Goal: Task Accomplishment & Management: Use online tool/utility

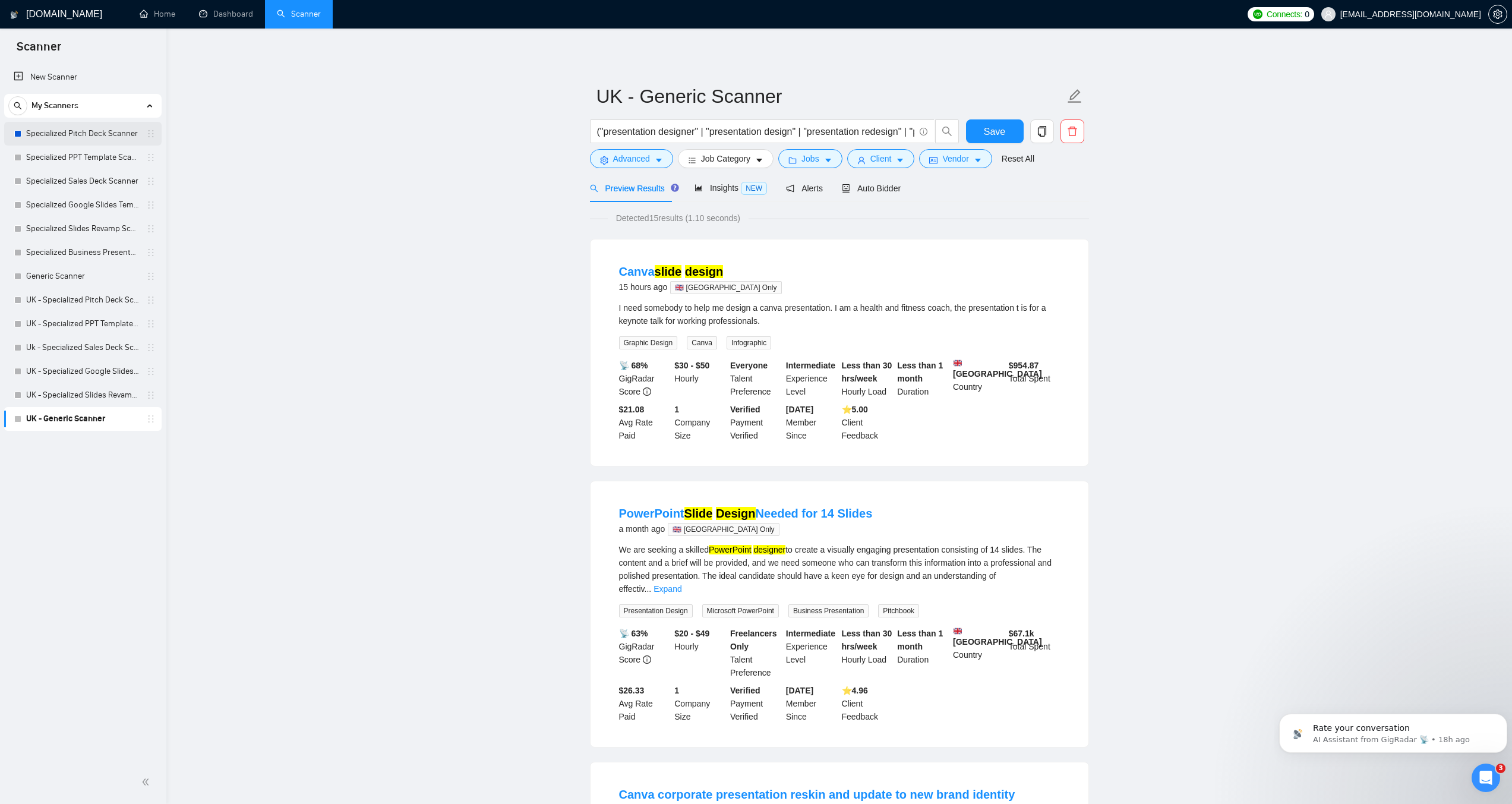
click at [78, 131] on link "Specialized Pitch Deck Scanner" at bounding box center [82, 134] width 113 height 23
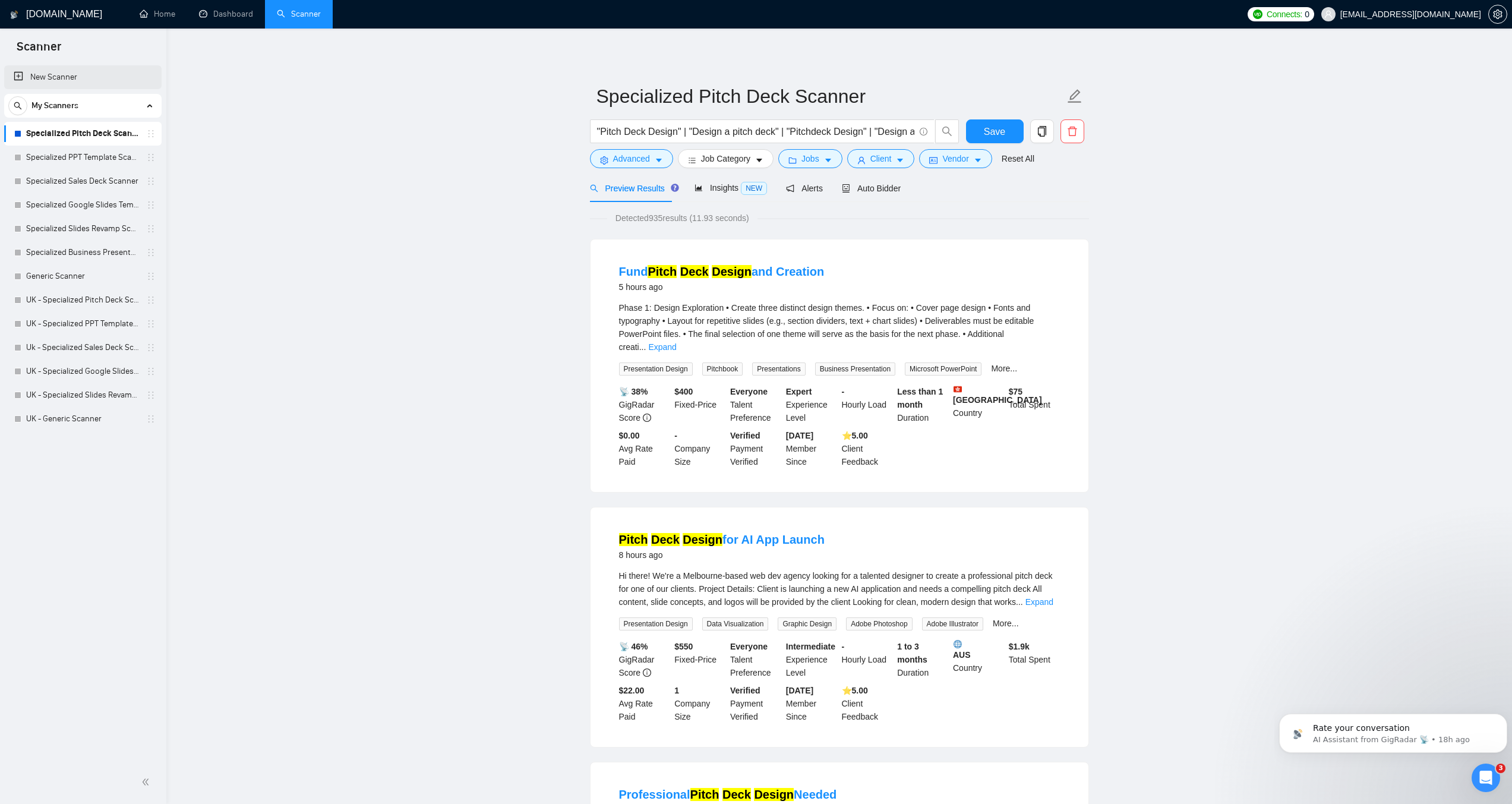
click at [70, 84] on link "New Scanner" at bounding box center [82, 77] width 138 height 23
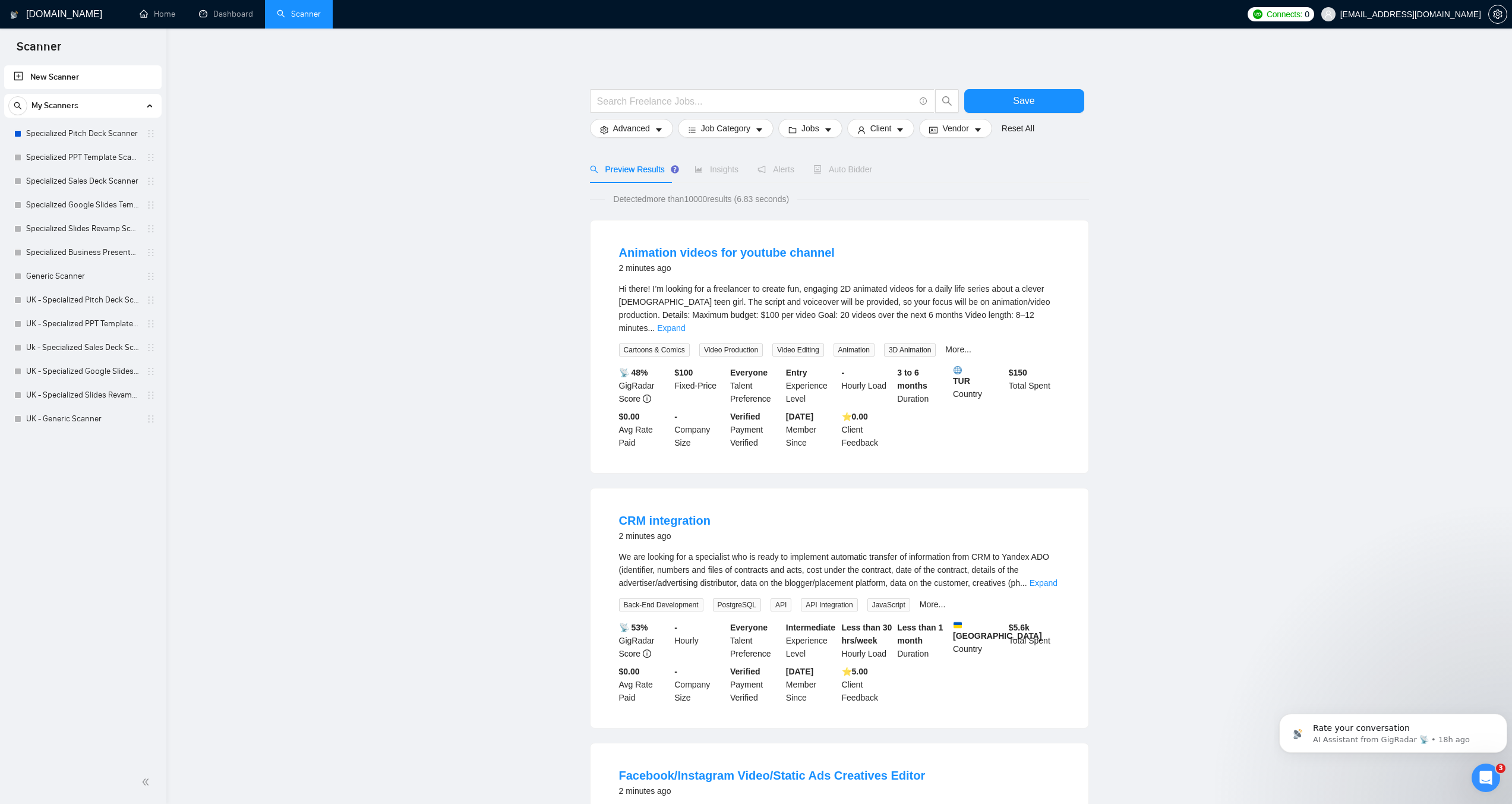
click at [78, 75] on link "New Scanner" at bounding box center [82, 77] width 138 height 23
click at [718, 104] on input "text" at bounding box center [755, 101] width 317 height 15
click at [606, 103] on input "text" at bounding box center [755, 101] width 317 height 15
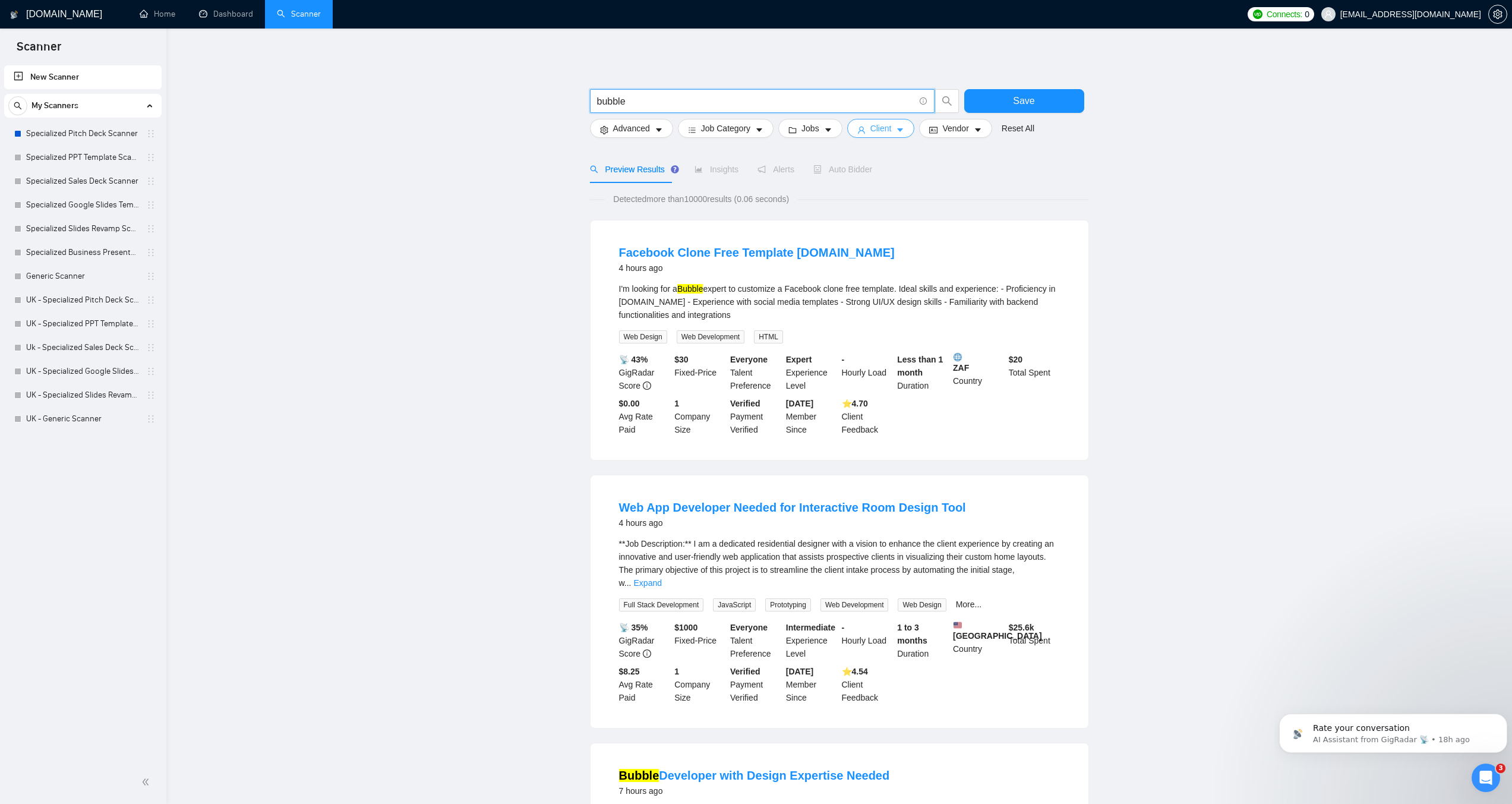
type input "bubble"
click at [870, 127] on span "Client" at bounding box center [881, 129] width 21 height 13
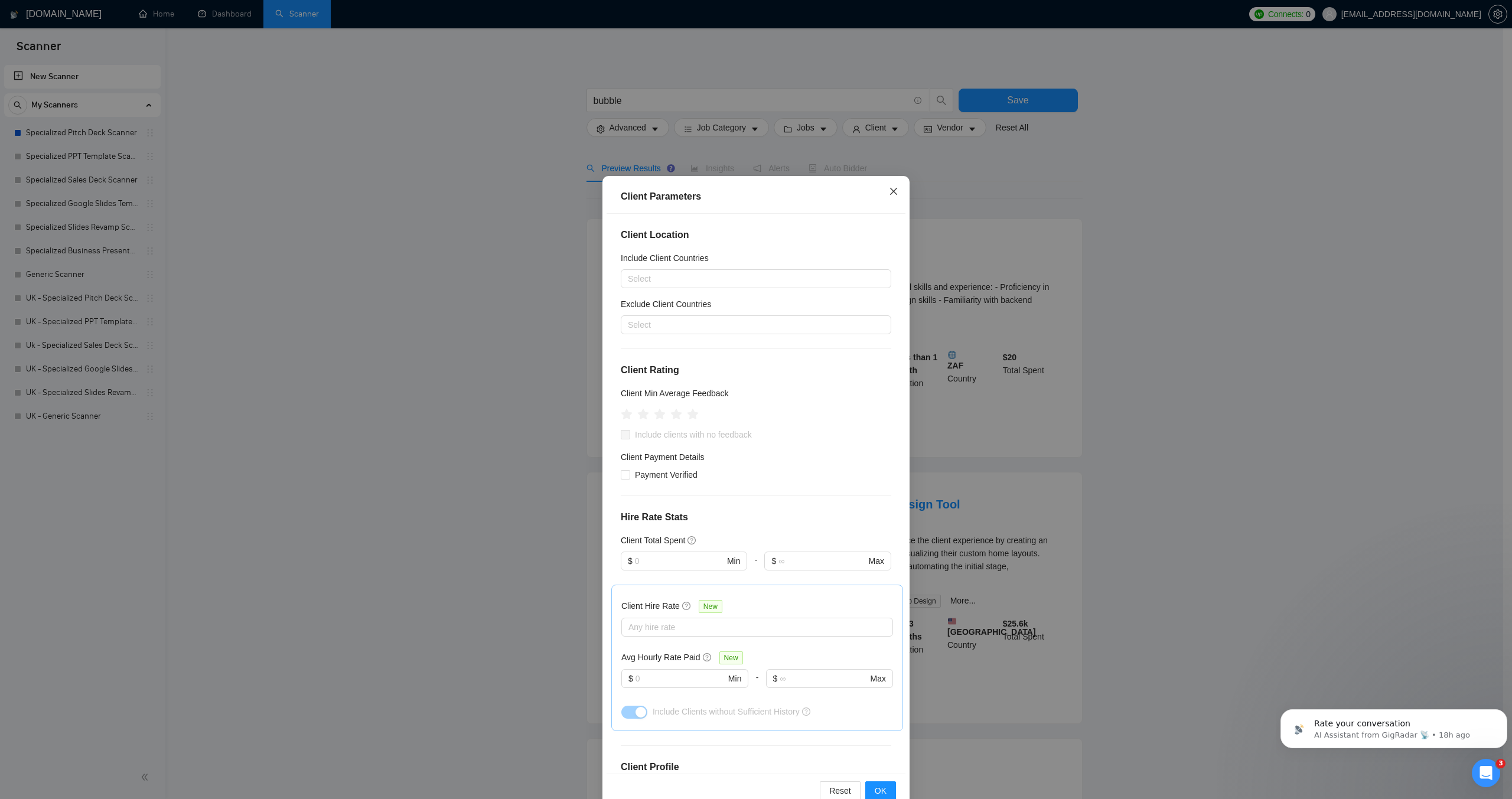
click at [889, 196] on icon "close" at bounding box center [893, 191] width 9 height 9
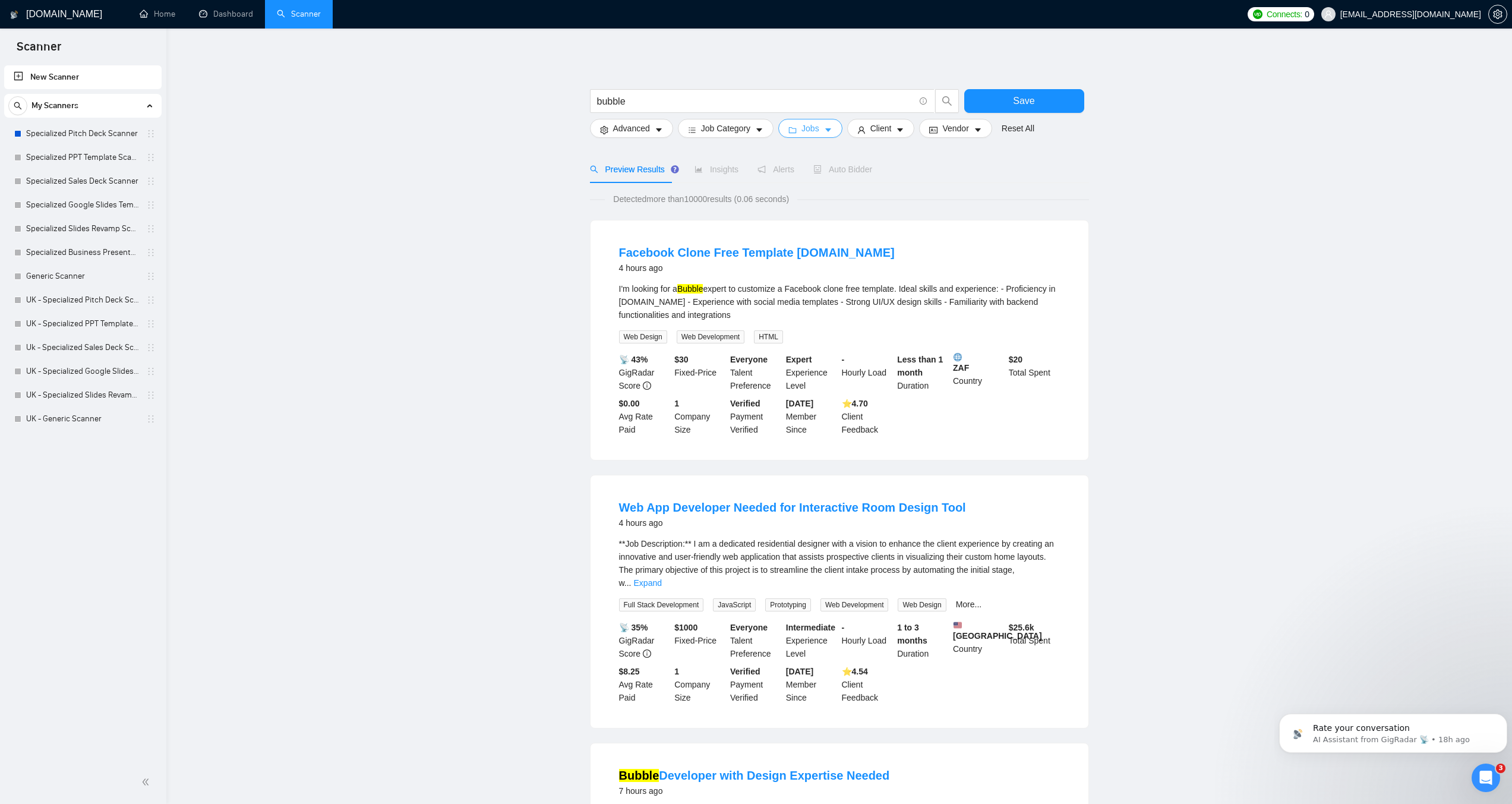
click at [825, 126] on icon "caret-down" at bounding box center [828, 130] width 9 height 9
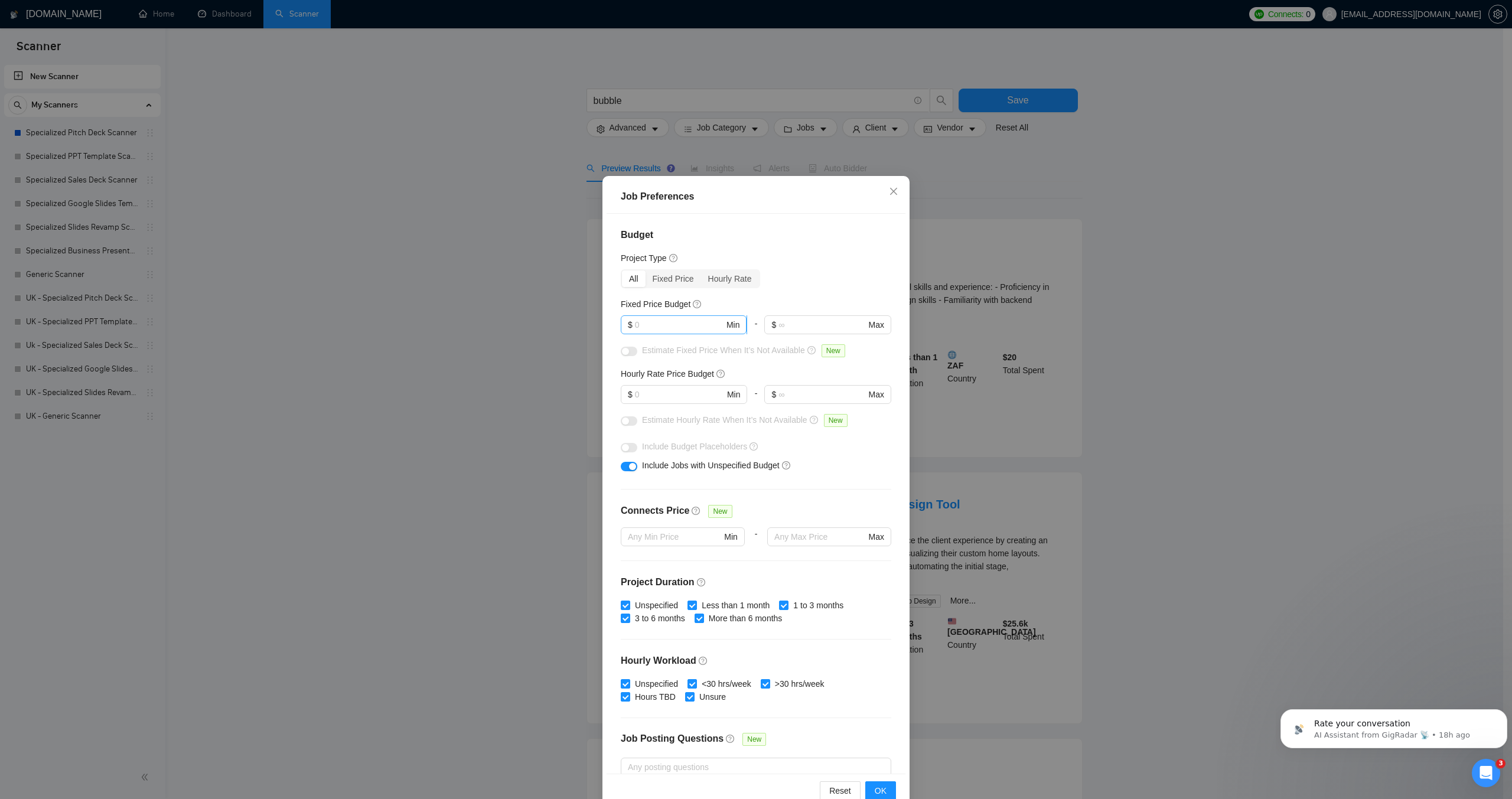
click at [683, 323] on input "text" at bounding box center [680, 325] width 89 height 13
type input "2000"
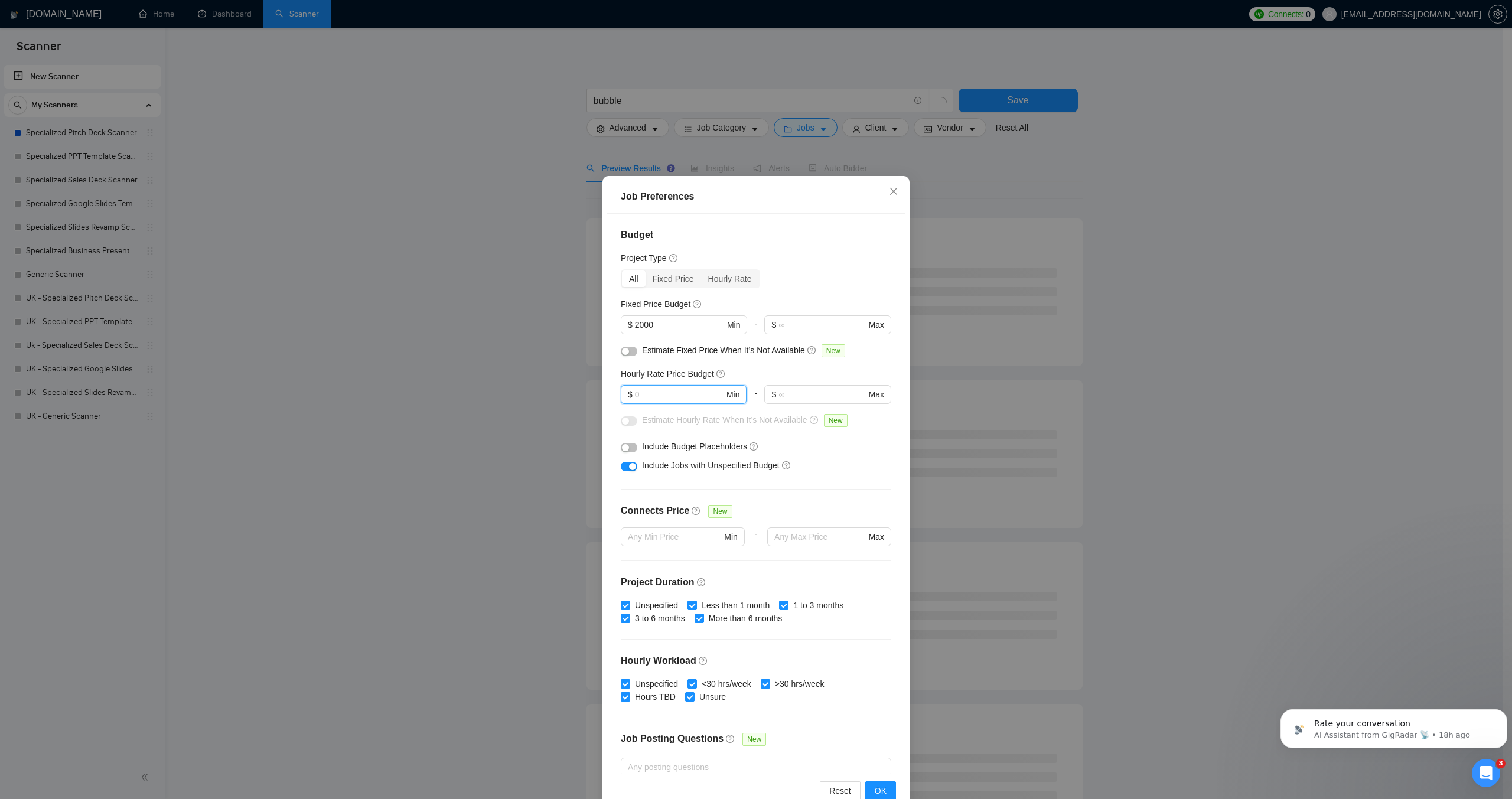
click at [666, 391] on input "text" at bounding box center [680, 395] width 89 height 13
type input "60"
click at [870, 786] on button "OK" at bounding box center [881, 791] width 31 height 19
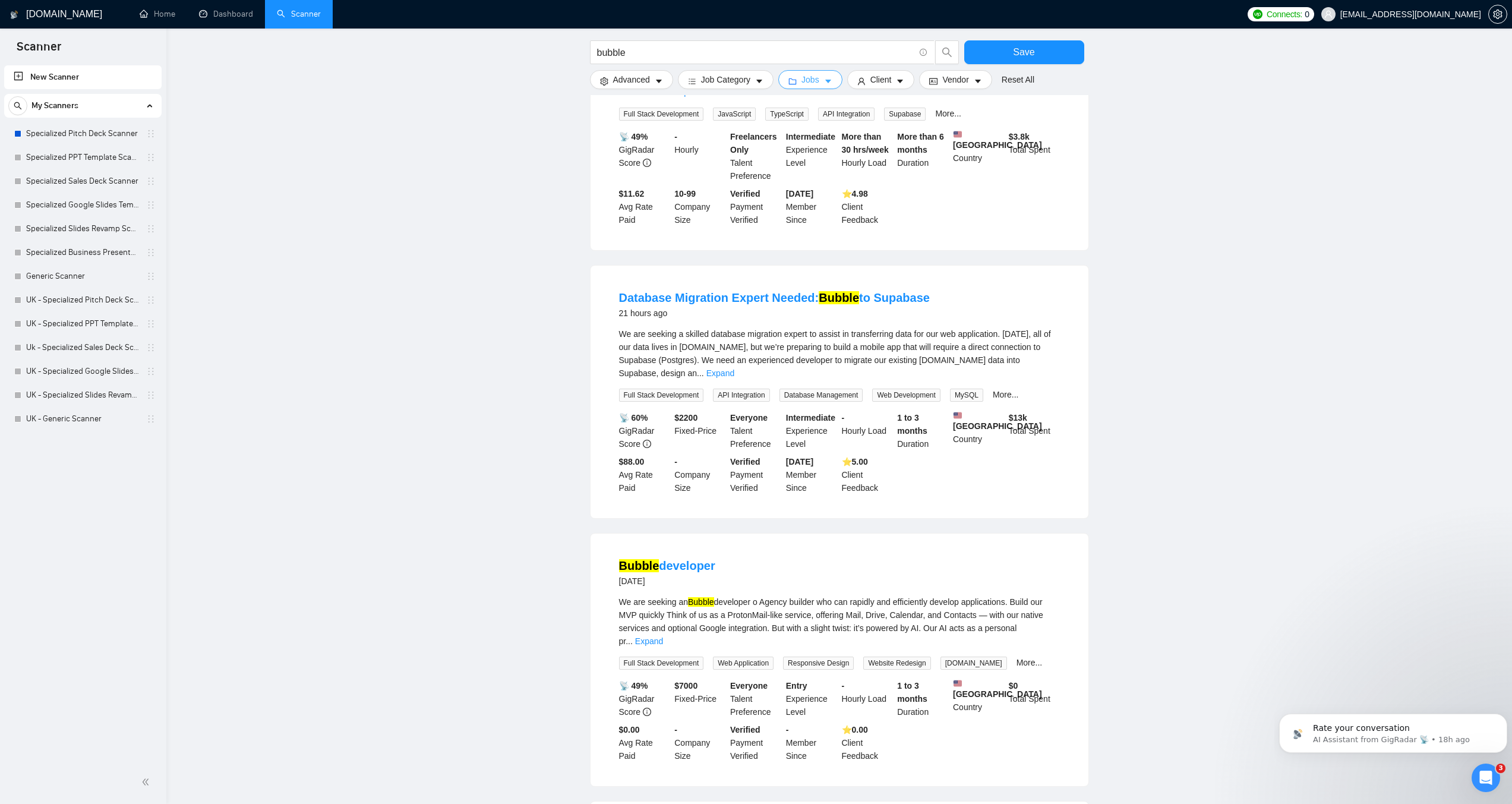
scroll to position [238, 0]
click at [663, 635] on link "Expand" at bounding box center [649, 639] width 28 height 9
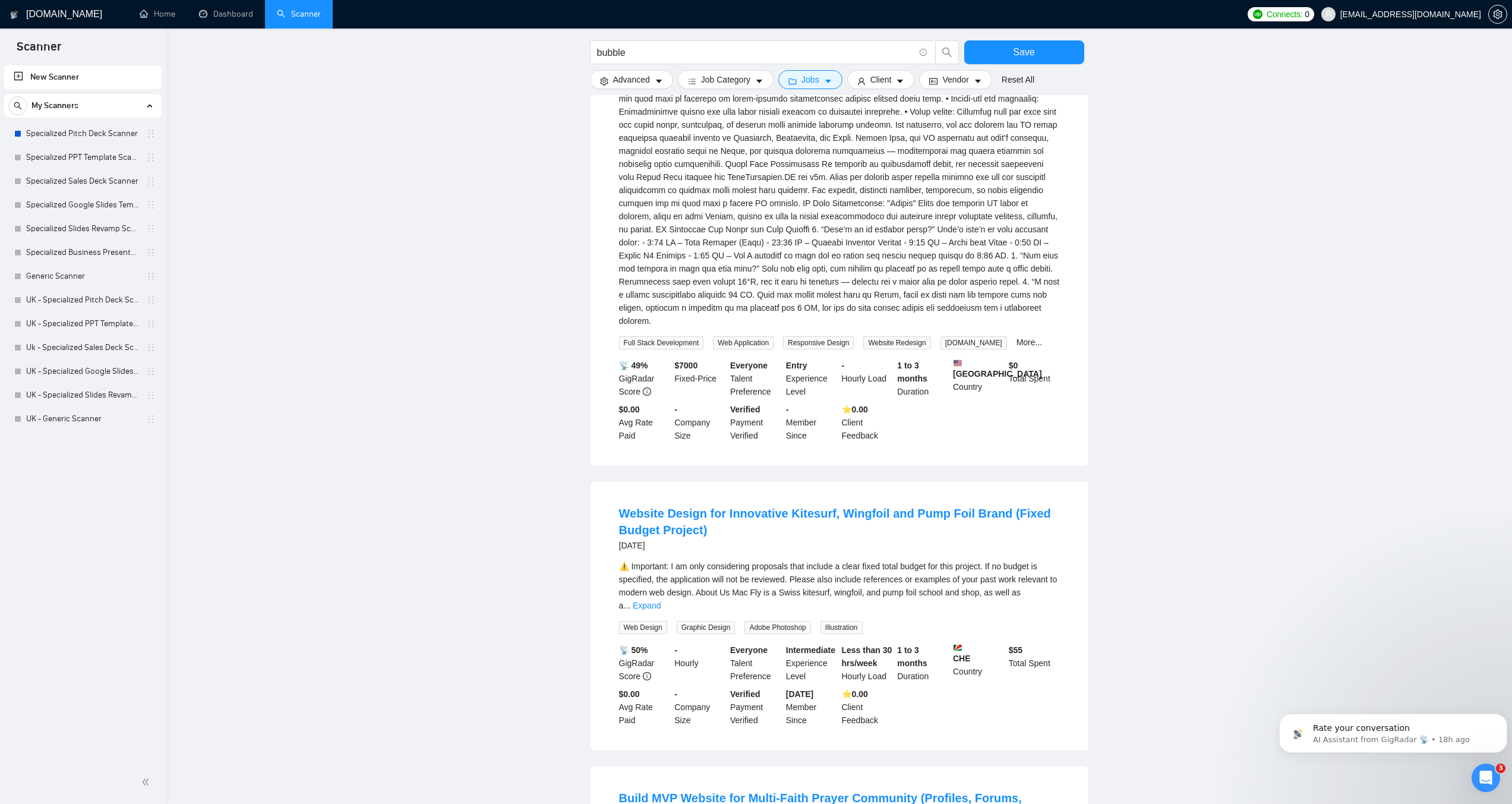
scroll to position [891, 0]
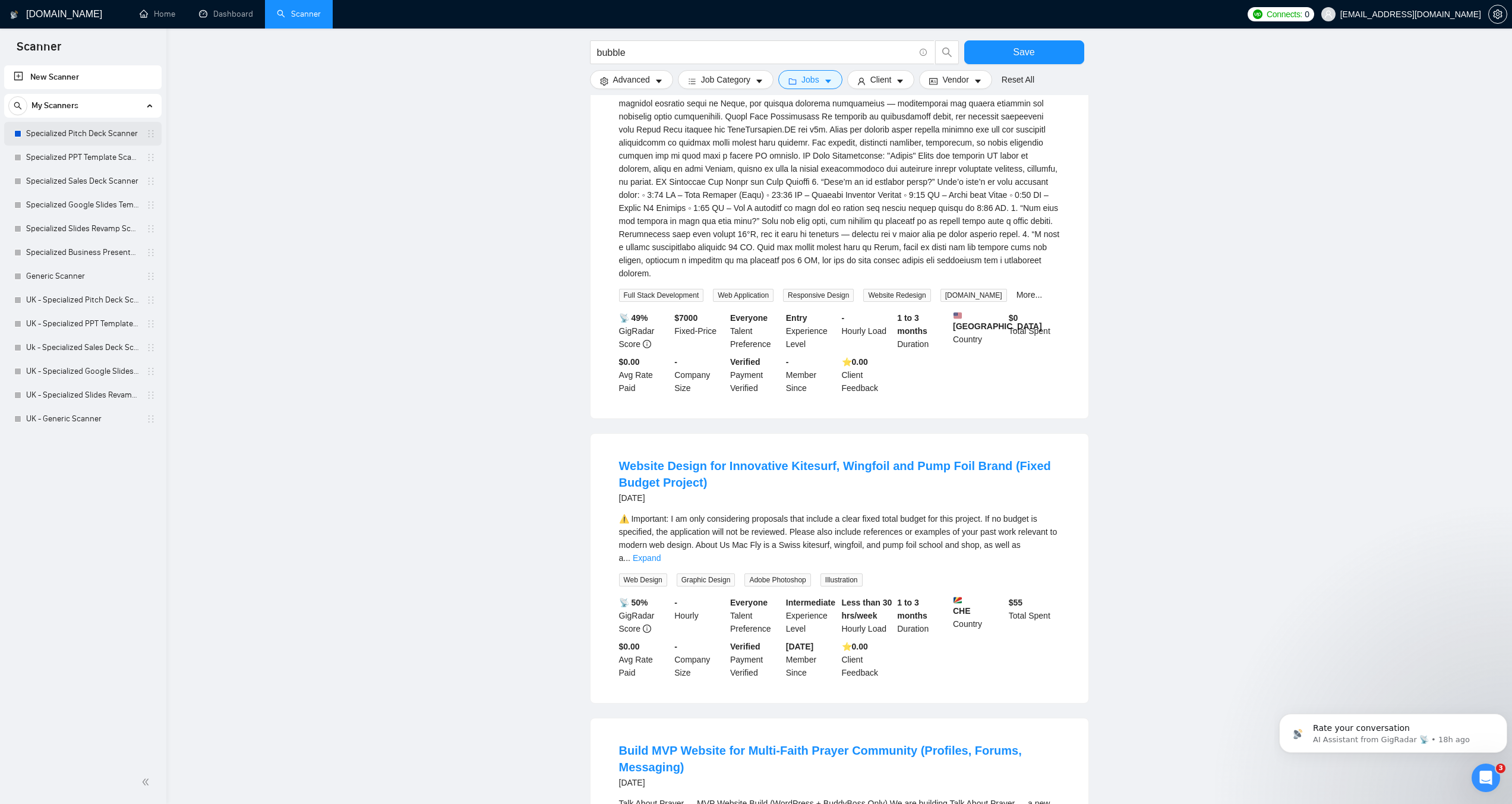
click at [99, 138] on link "Specialized Pitch Deck Scanner" at bounding box center [82, 134] width 113 height 23
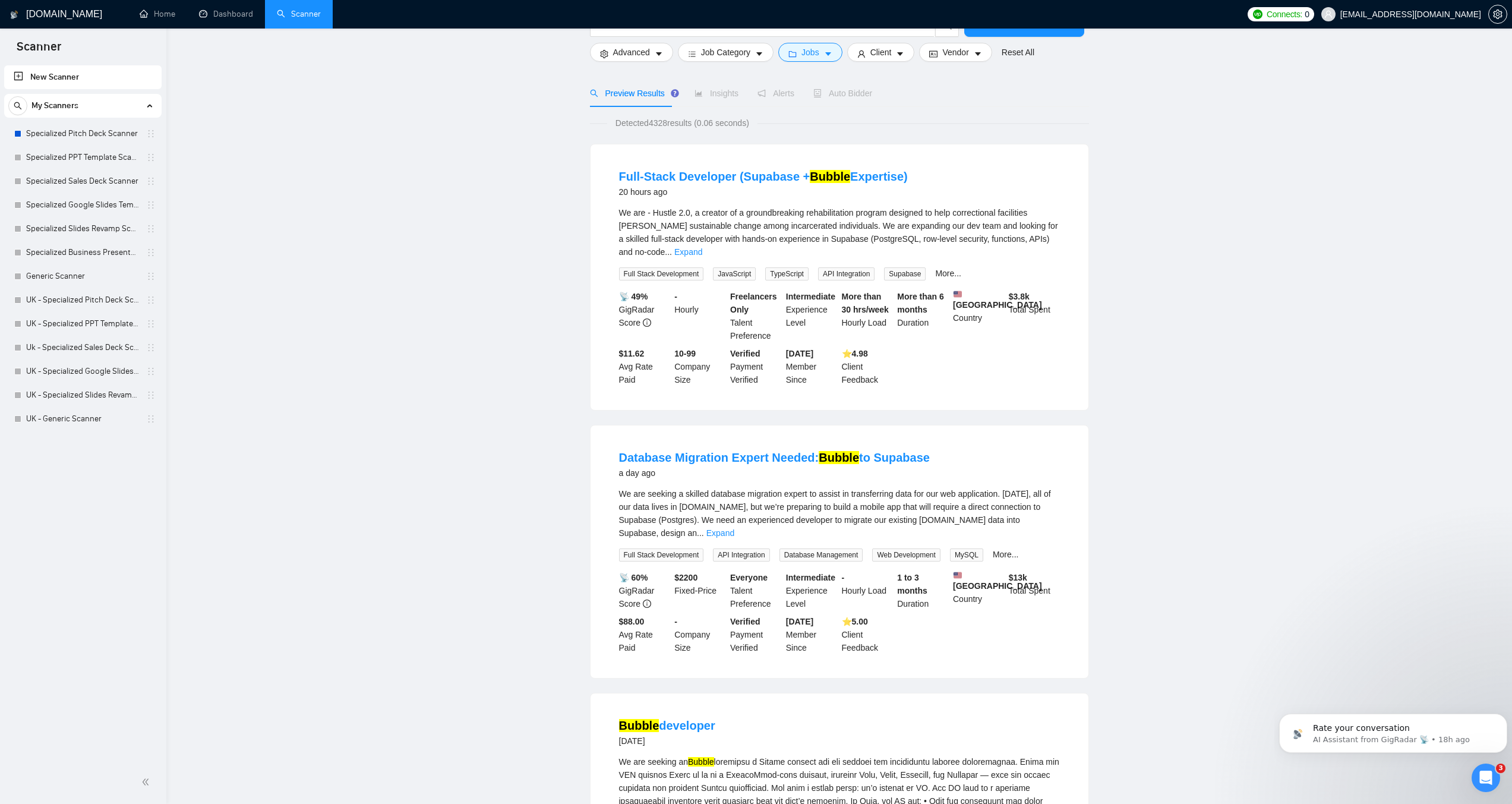
scroll to position [0, 0]
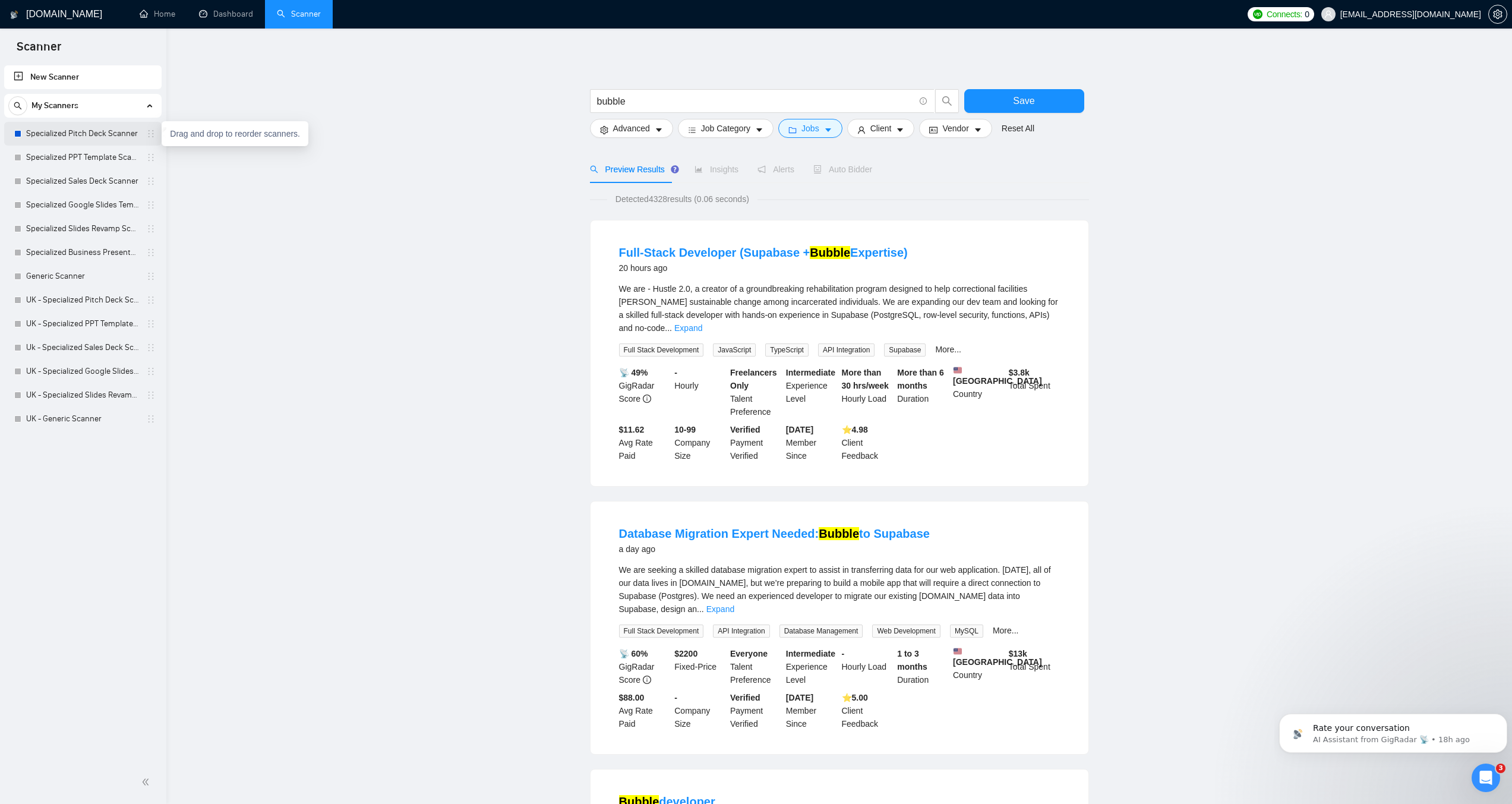
click at [82, 145] on link "Specialized Pitch Deck Scanner" at bounding box center [82, 134] width 113 height 23
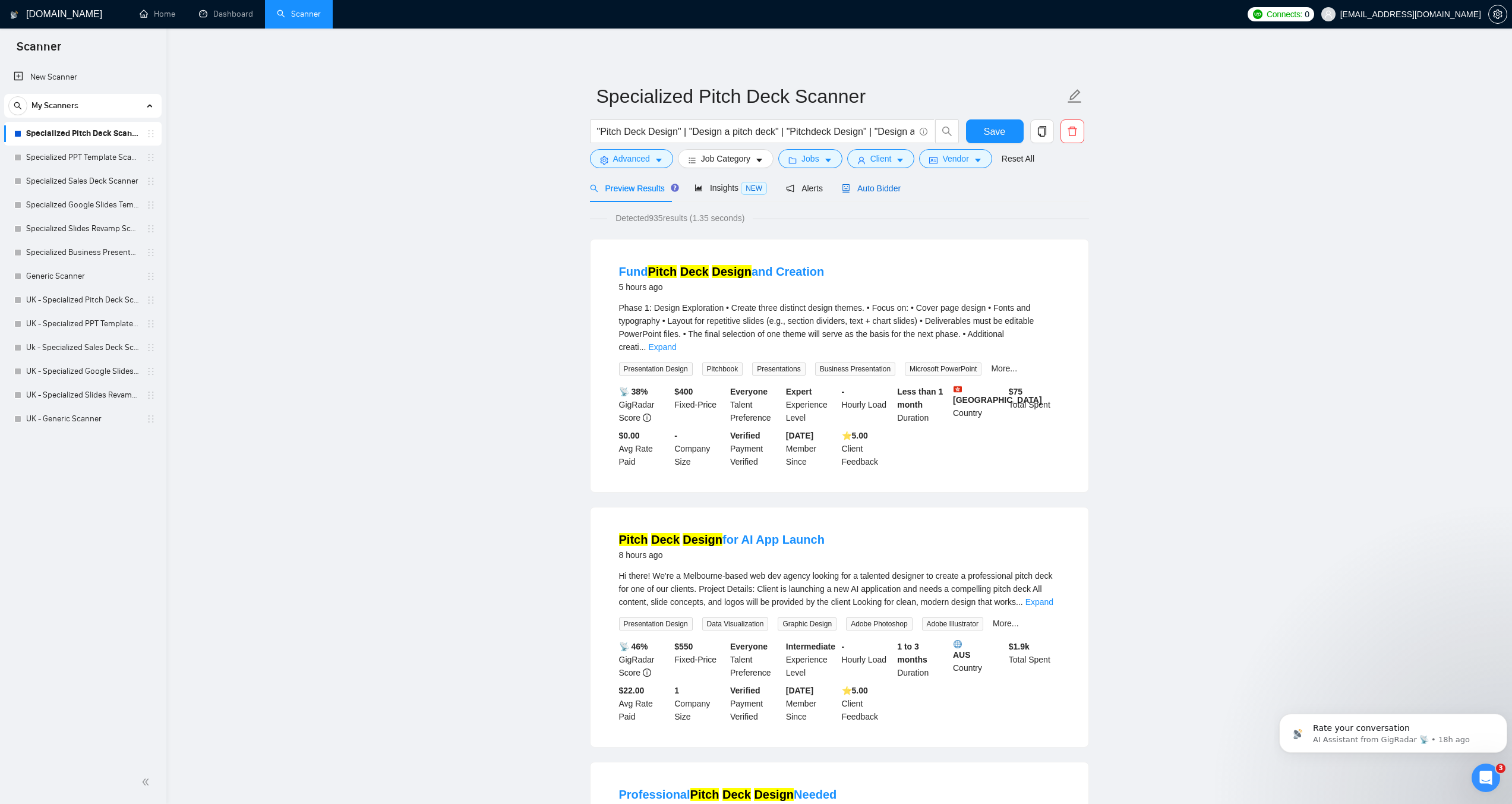
click at [864, 191] on span "Auto Bidder" at bounding box center [871, 188] width 59 height 9
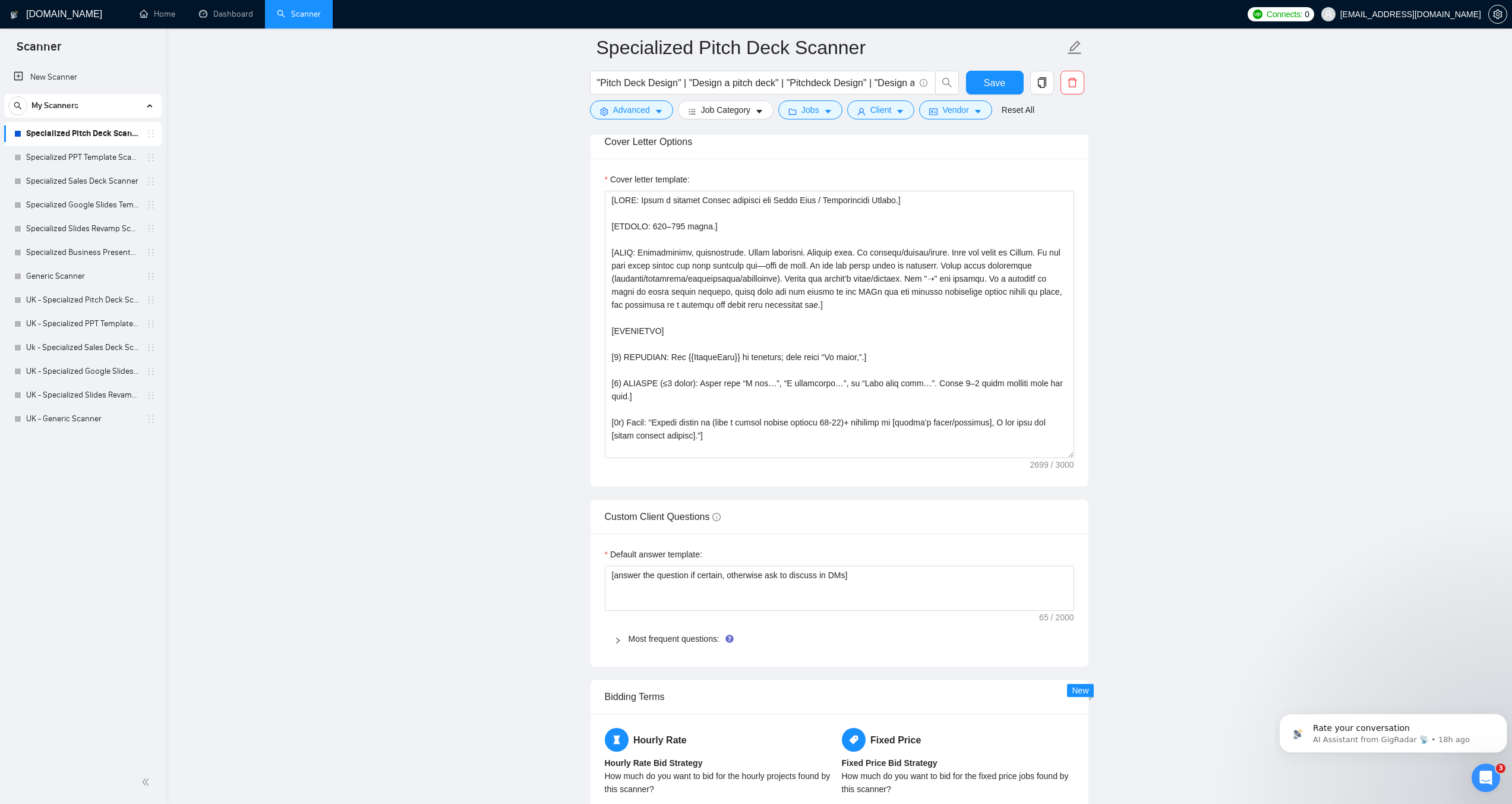
scroll to position [1367, 0]
click at [731, 323] on textarea "Cover letter template:" at bounding box center [839, 323] width 469 height 268
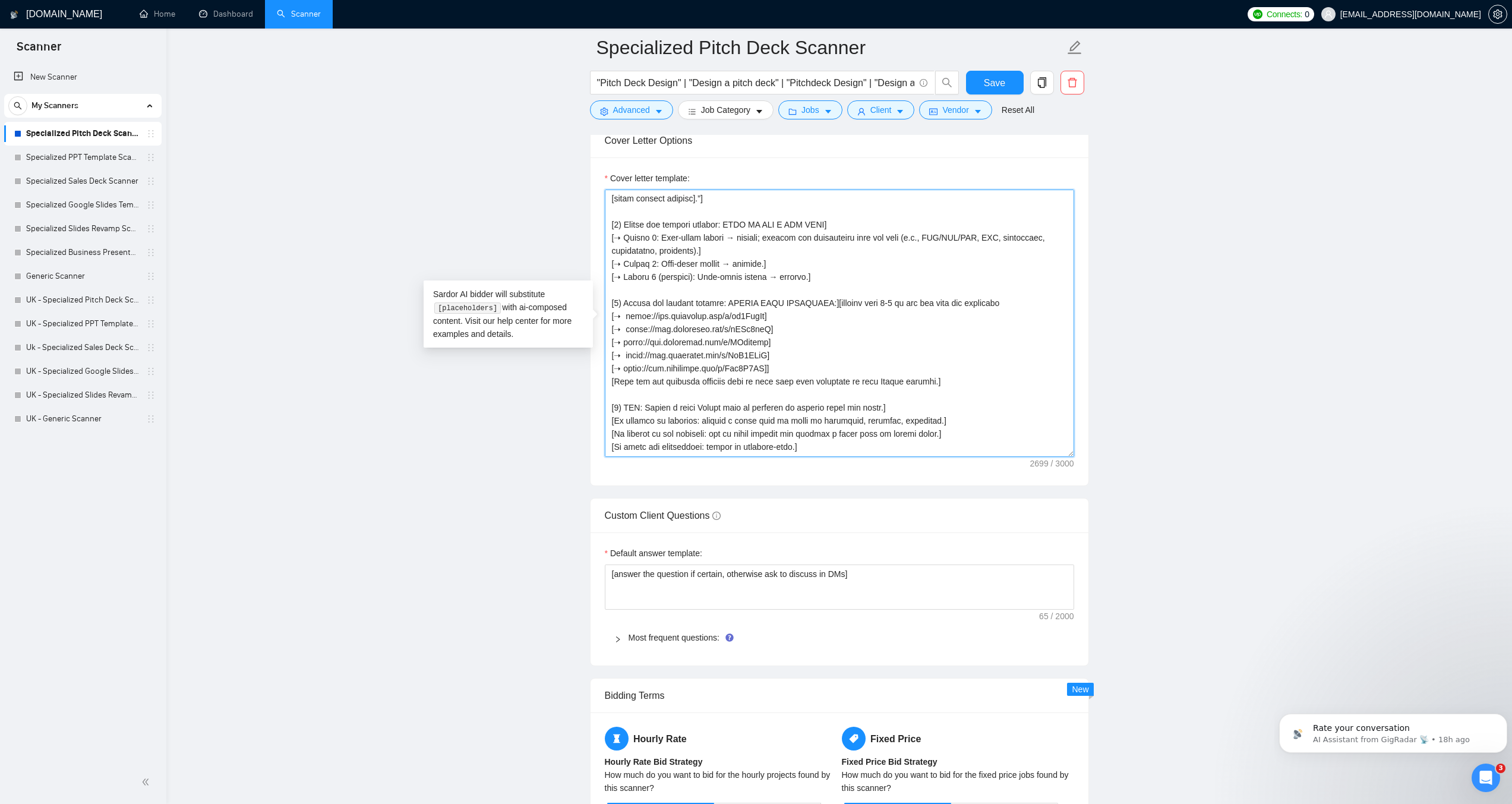
scroll to position [238, 0]
drag, startPoint x: 770, startPoint y: 359, endPoint x: 592, endPoint y: 310, distance: 184.6
click at [561, 437] on main "Specialized Pitch Deck Scanner "Pitch Deck Design" | "Design a pitch deck" | "P…" at bounding box center [839, 391] width 1308 height 3422
drag, startPoint x: 816, startPoint y: 366, endPoint x: 569, endPoint y: 317, distance: 251.8
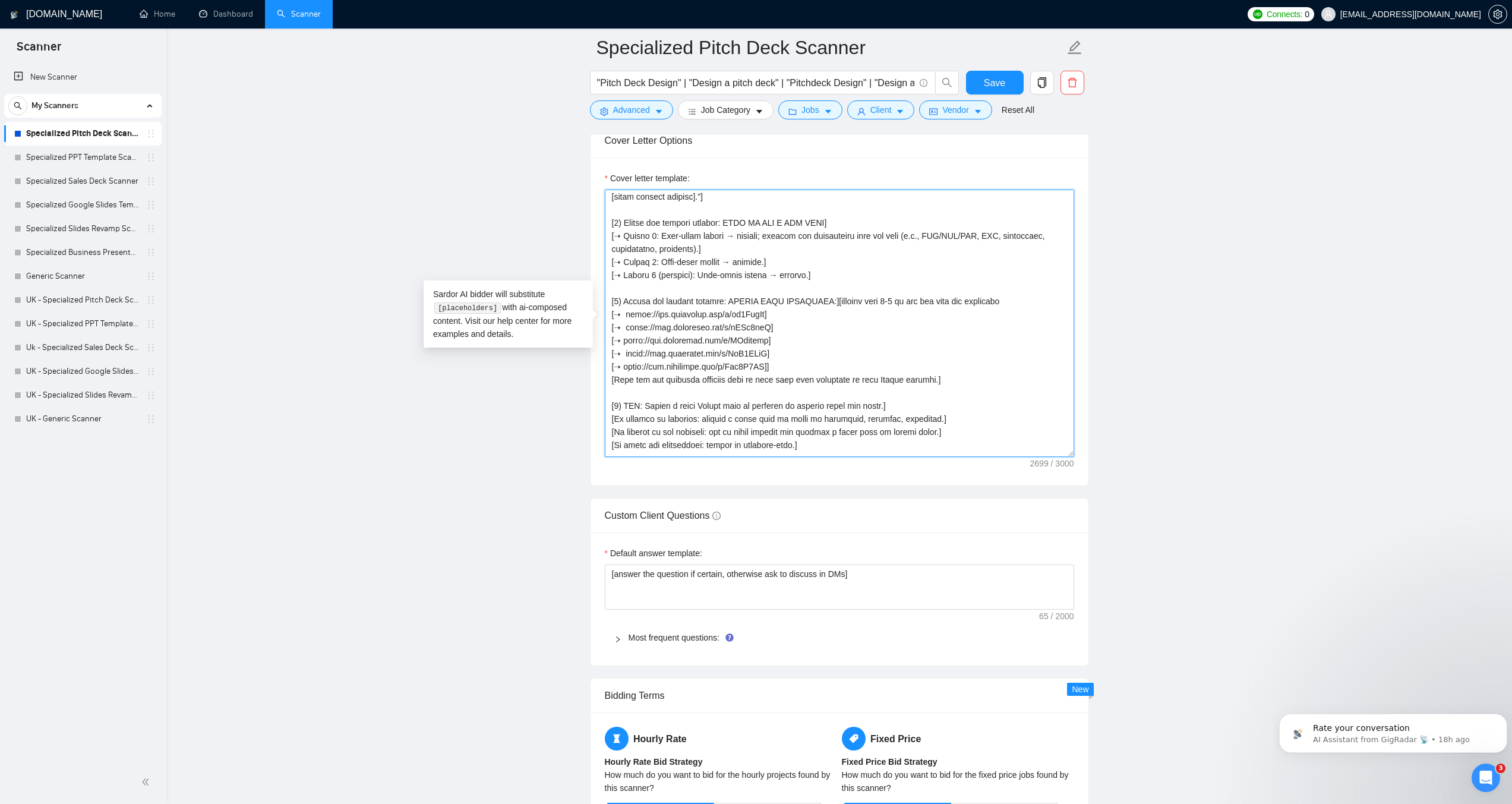
click at [647, 324] on textarea "Cover letter template:" at bounding box center [839, 323] width 469 height 268
drag, startPoint x: 775, startPoint y: 314, endPoint x: 625, endPoint y: 310, distance: 150.1
click at [625, 310] on textarea "Cover letter template:" at bounding box center [839, 323] width 469 height 268
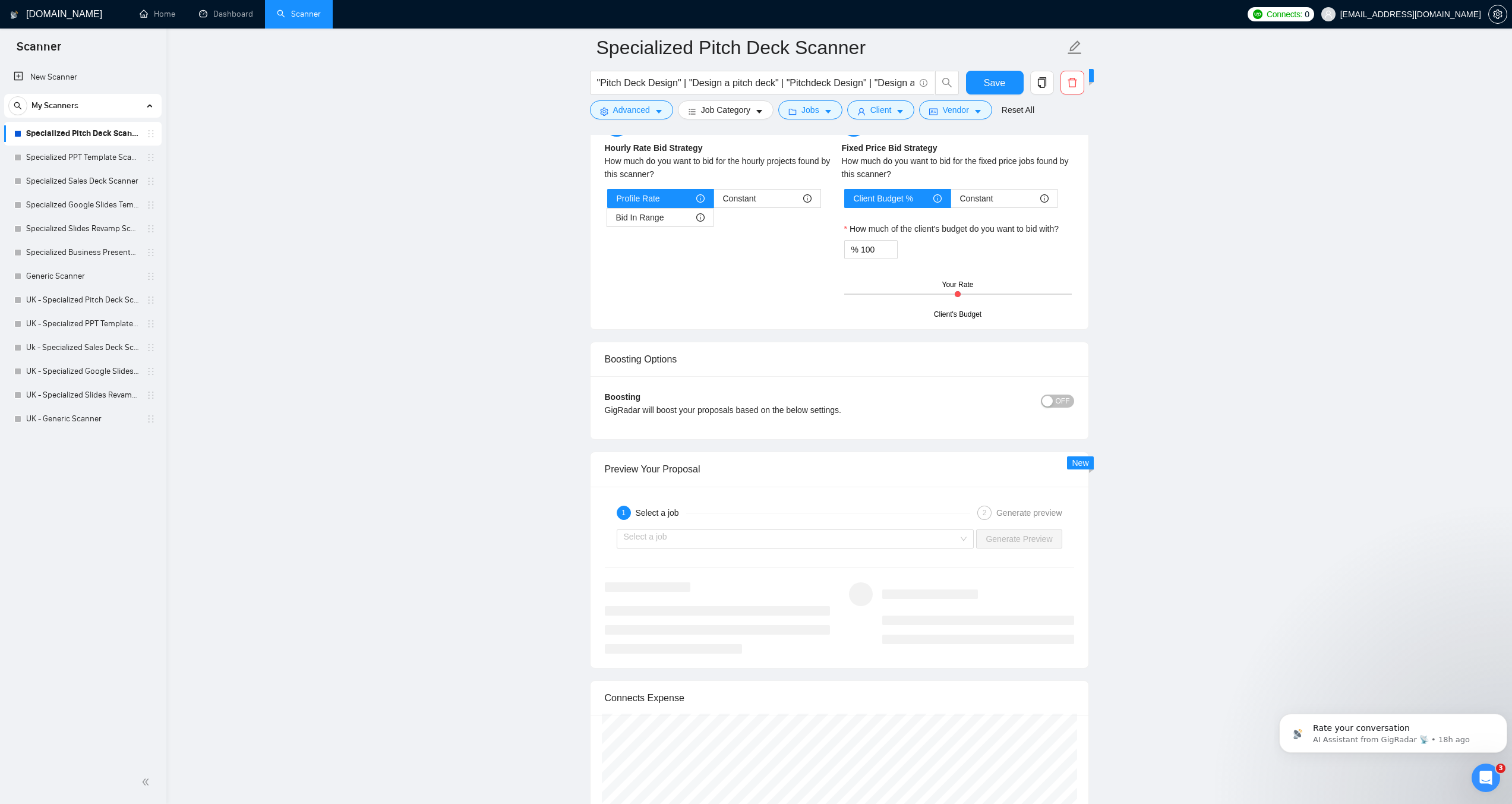
scroll to position [2140, 0]
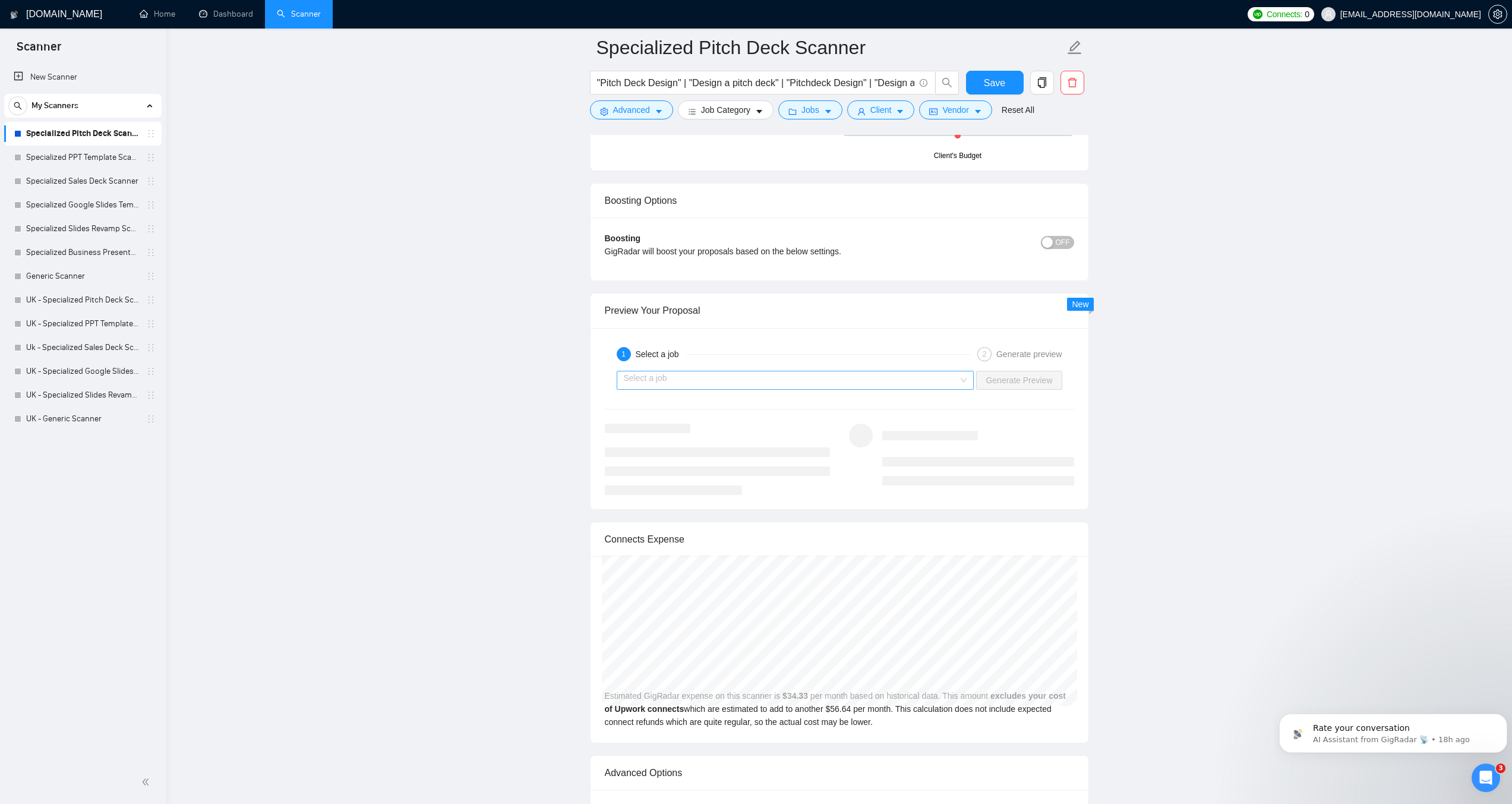
click at [745, 378] on input "search" at bounding box center [791, 380] width 335 height 18
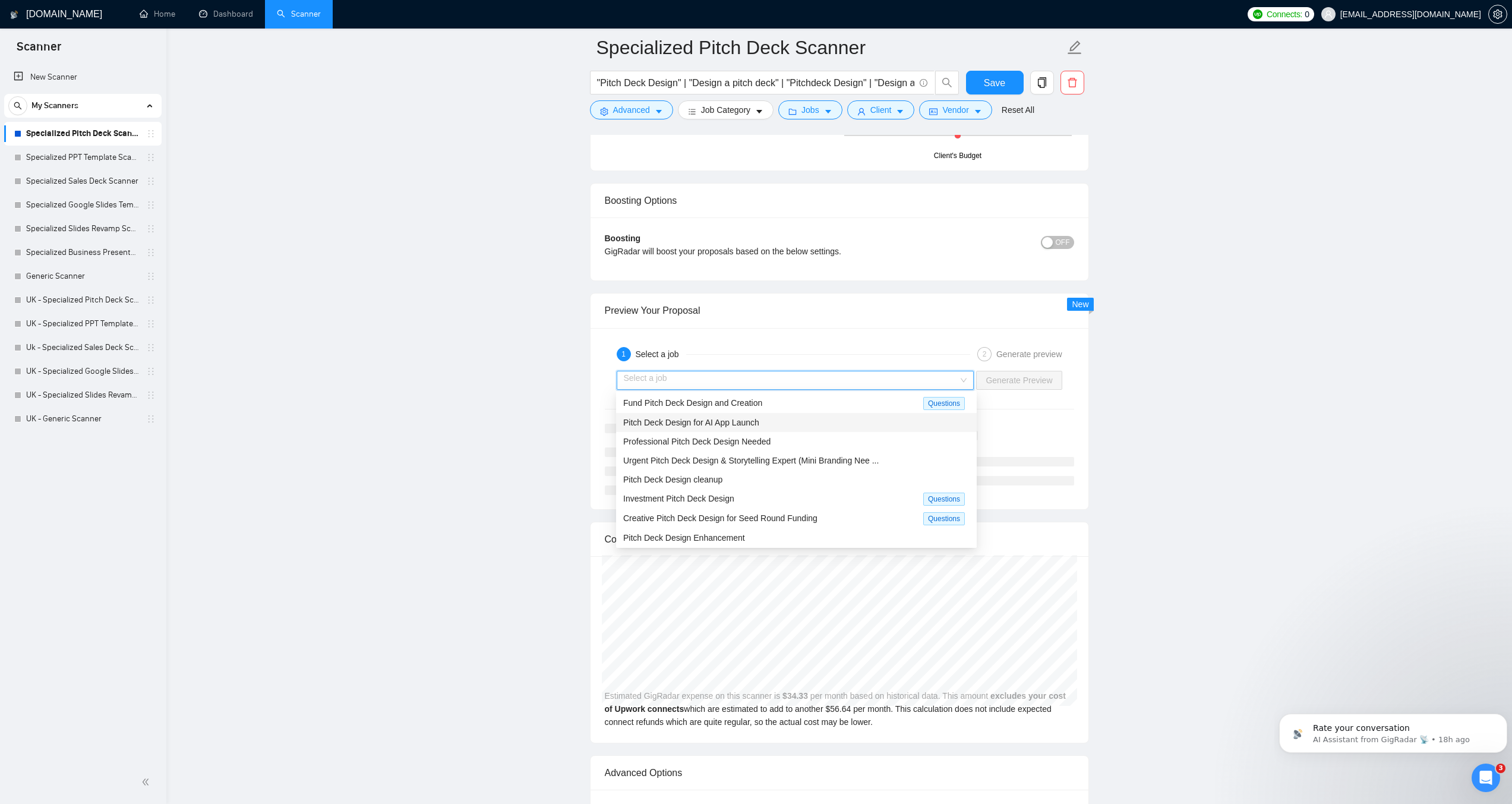
click at [683, 421] on span "Pitch Deck Design for AI App Launch" at bounding box center [691, 422] width 136 height 9
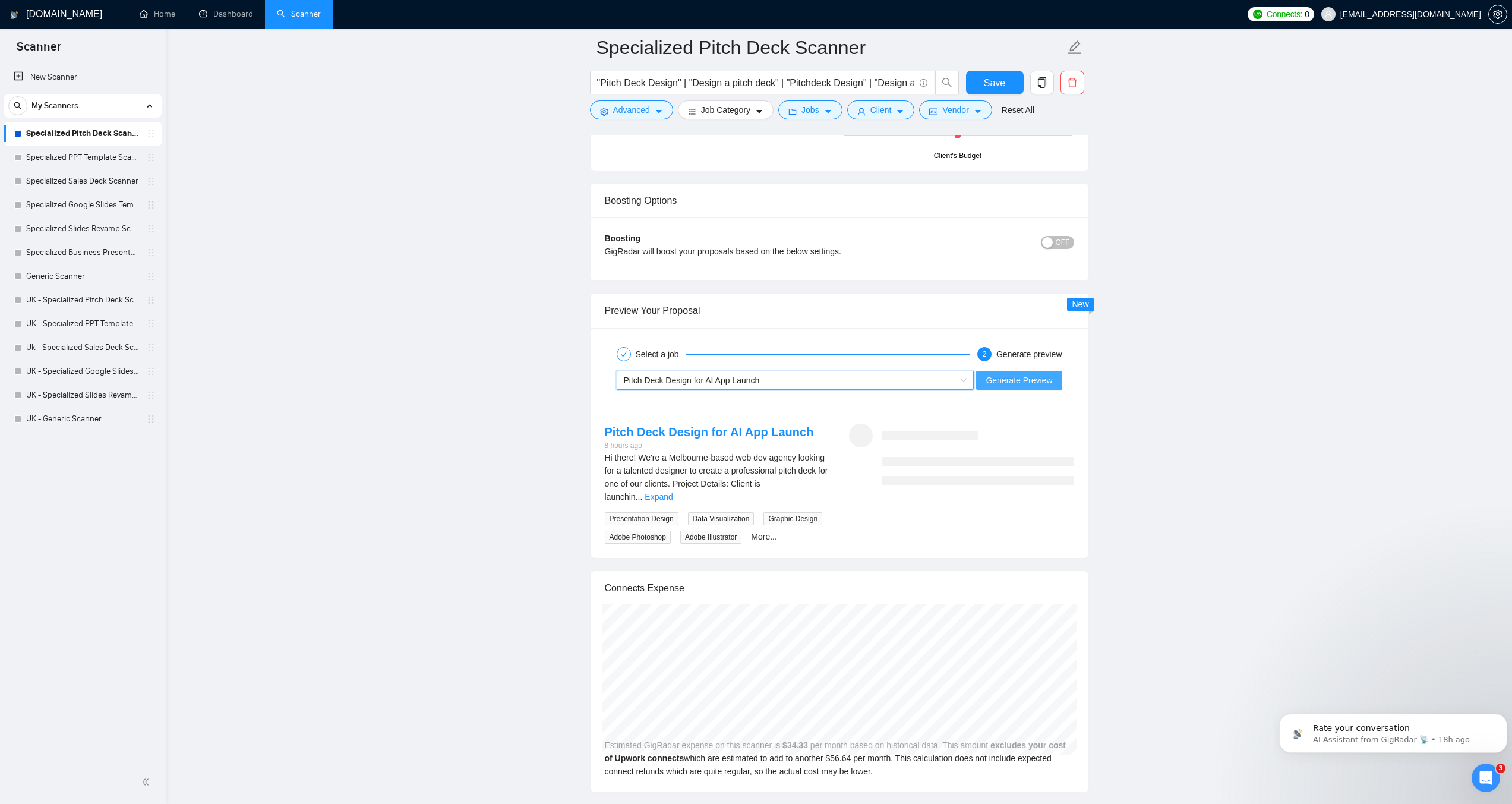
click at [1032, 383] on span "Generate Preview" at bounding box center [1019, 380] width 67 height 13
click at [672, 492] on link "Expand" at bounding box center [658, 496] width 28 height 9
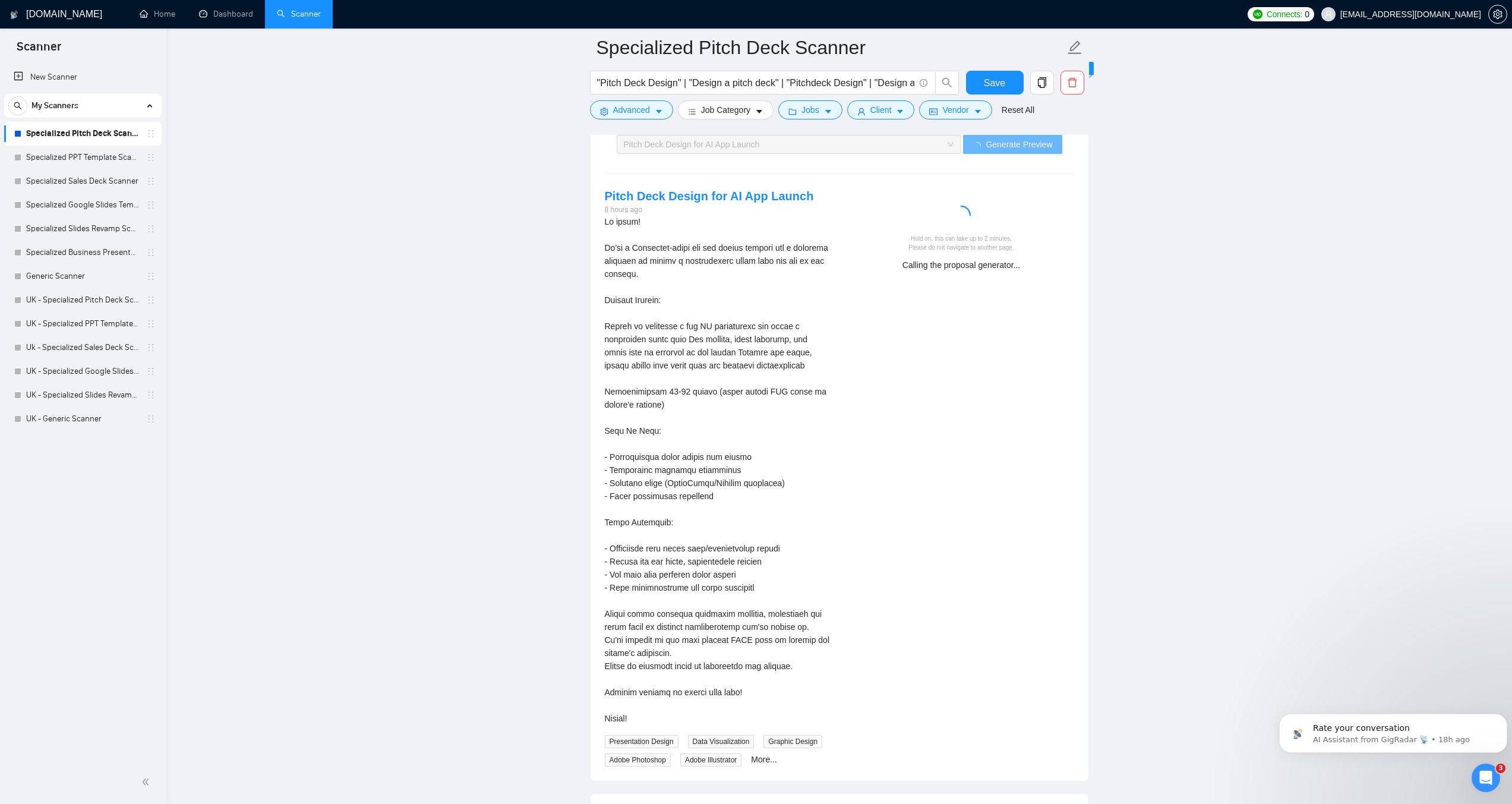
scroll to position [2377, 0]
drag, startPoint x: 985, startPoint y: 242, endPoint x: 1093, endPoint y: 260, distance: 109.5
click at [1048, 242] on code "Generation took too long, please try again later or contact support if error pe…" at bounding box center [960, 251] width 191 height 23
drag, startPoint x: 891, startPoint y: 219, endPoint x: 1035, endPoint y: 246, distance: 146.5
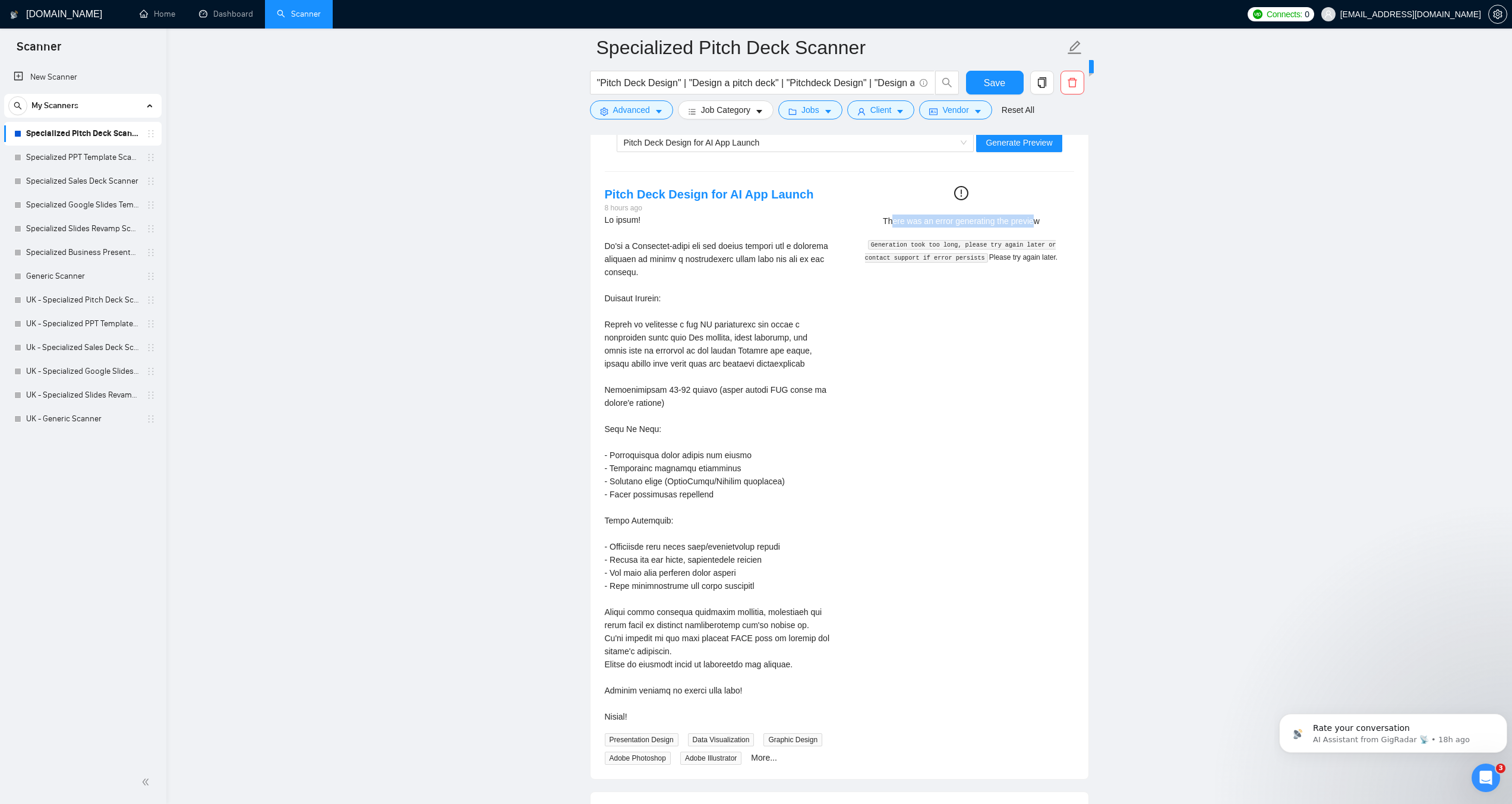
click at [1035, 223] on span "There was an error generating the preview" at bounding box center [961, 221] width 157 height 9
click at [1036, 256] on span "Please try again later." at bounding box center [1023, 258] width 68 height 9
click at [1011, 144] on span "Generate Preview" at bounding box center [1019, 143] width 67 height 13
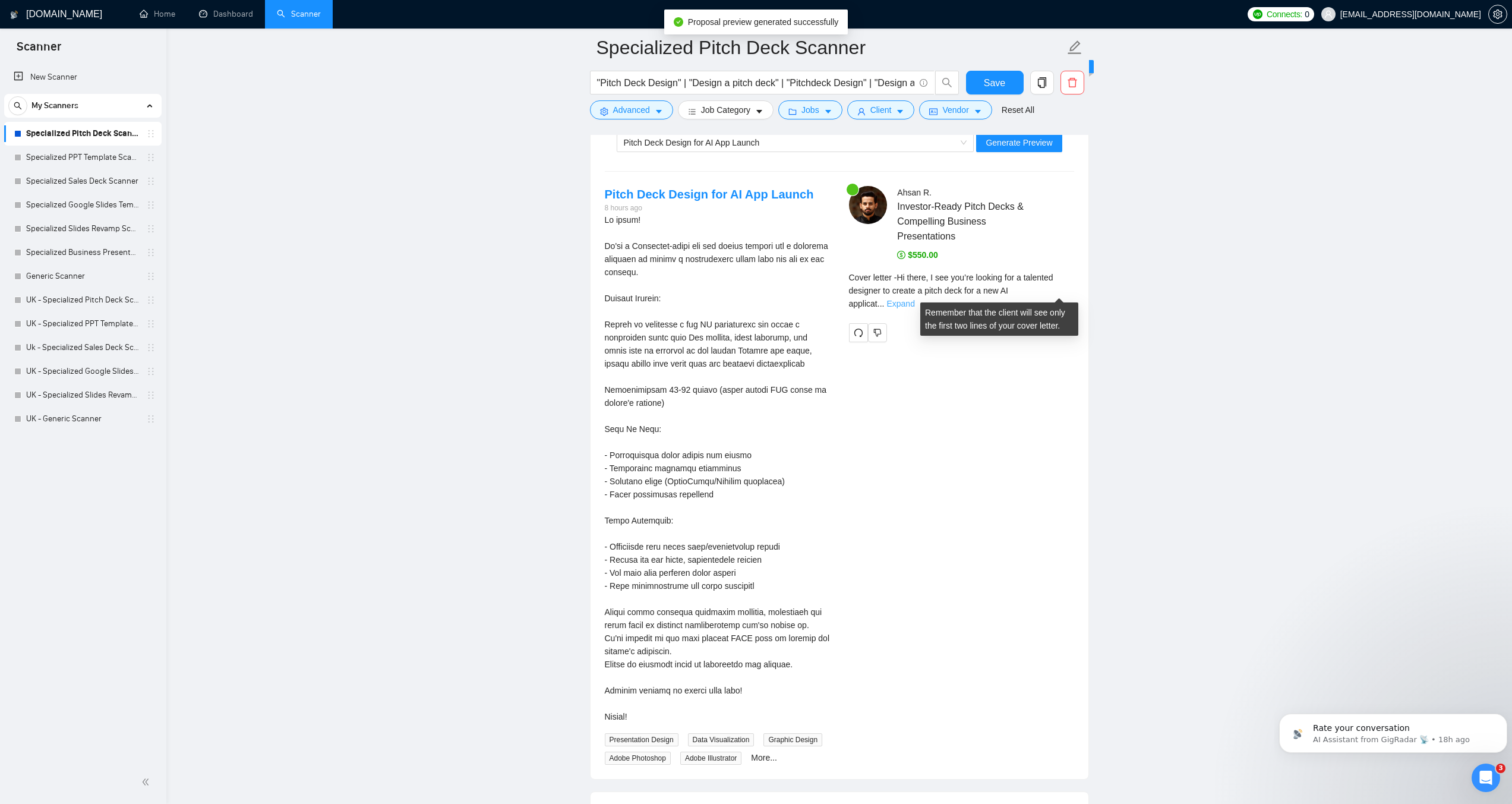
click at [914, 299] on link "Expand" at bounding box center [900, 303] width 28 height 9
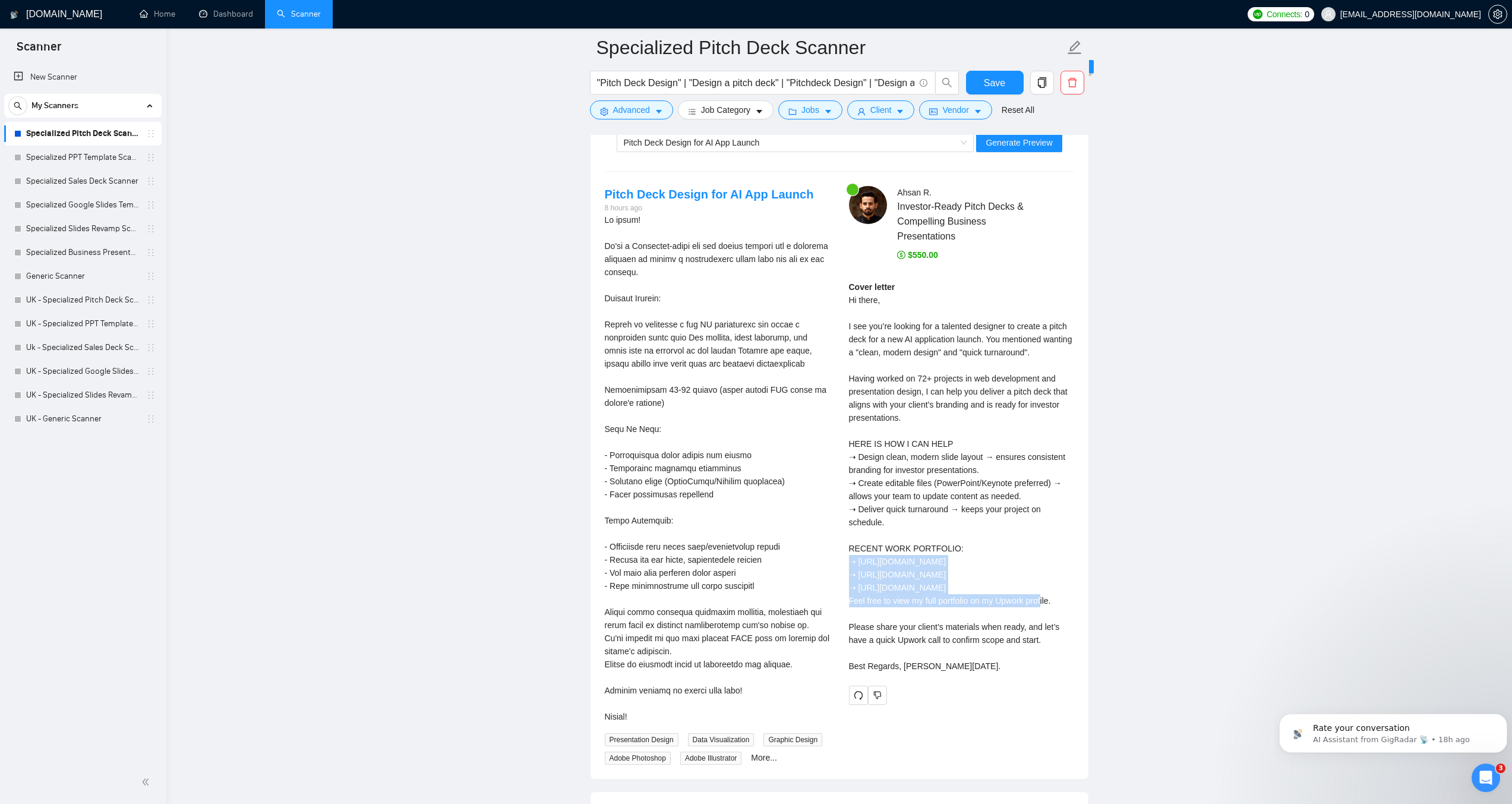
drag, startPoint x: 1009, startPoint y: 587, endPoint x: 841, endPoint y: 563, distance: 169.7
click at [841, 563] on div "[PERSON_NAME] Investor-Ready Pitch Decks & Compelling Business Presentations $5…" at bounding box center [961, 445] width 244 height 519
click at [865, 552] on div "Cover letter" at bounding box center [961, 477] width 225 height 392
drag, startPoint x: 887, startPoint y: 564, endPoint x: 970, endPoint y: 563, distance: 83.0
click at [970, 563] on div "Cover letter" at bounding box center [961, 477] width 225 height 392
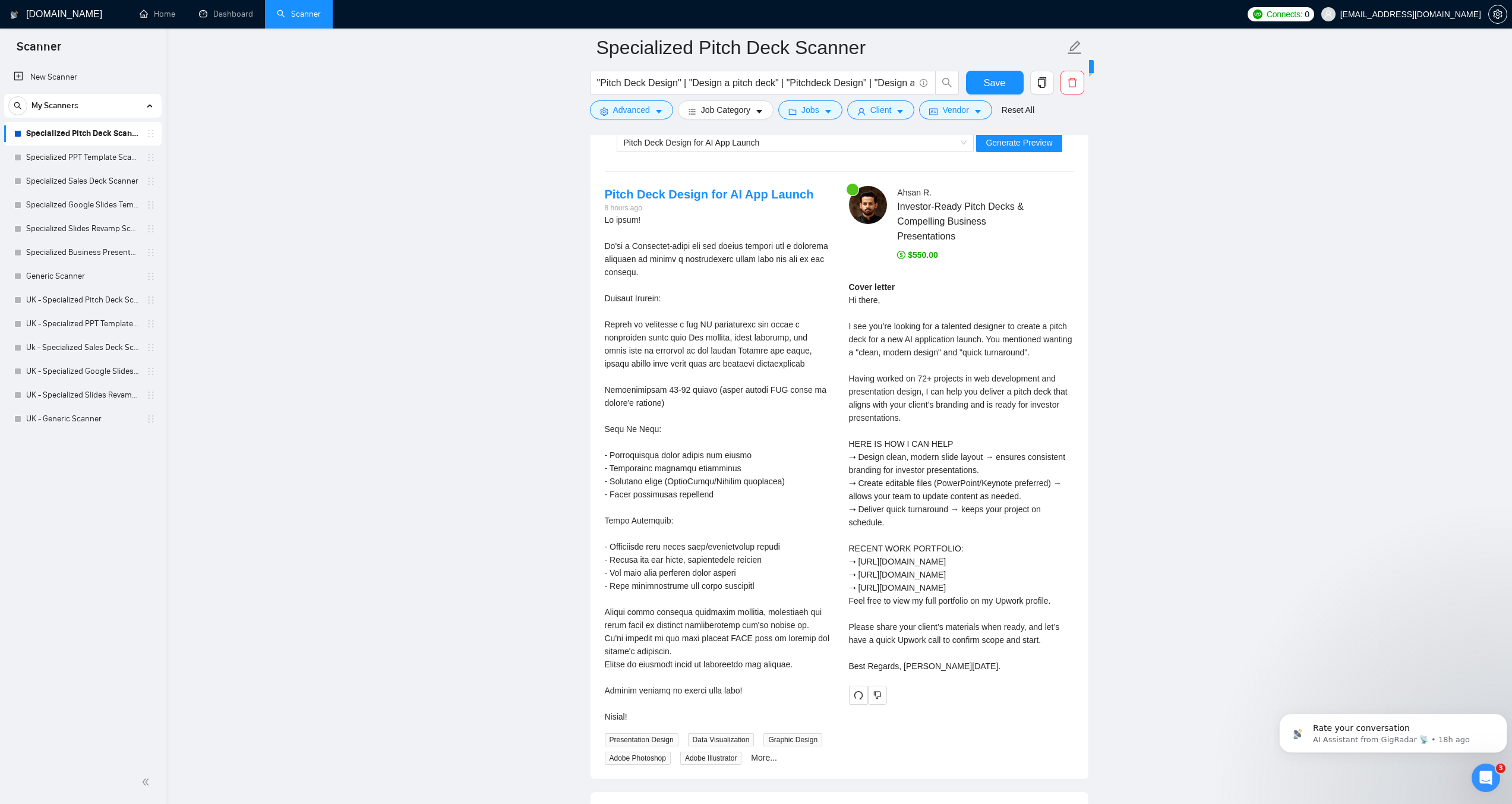
click at [1014, 560] on div "Cover letter" at bounding box center [961, 477] width 225 height 392
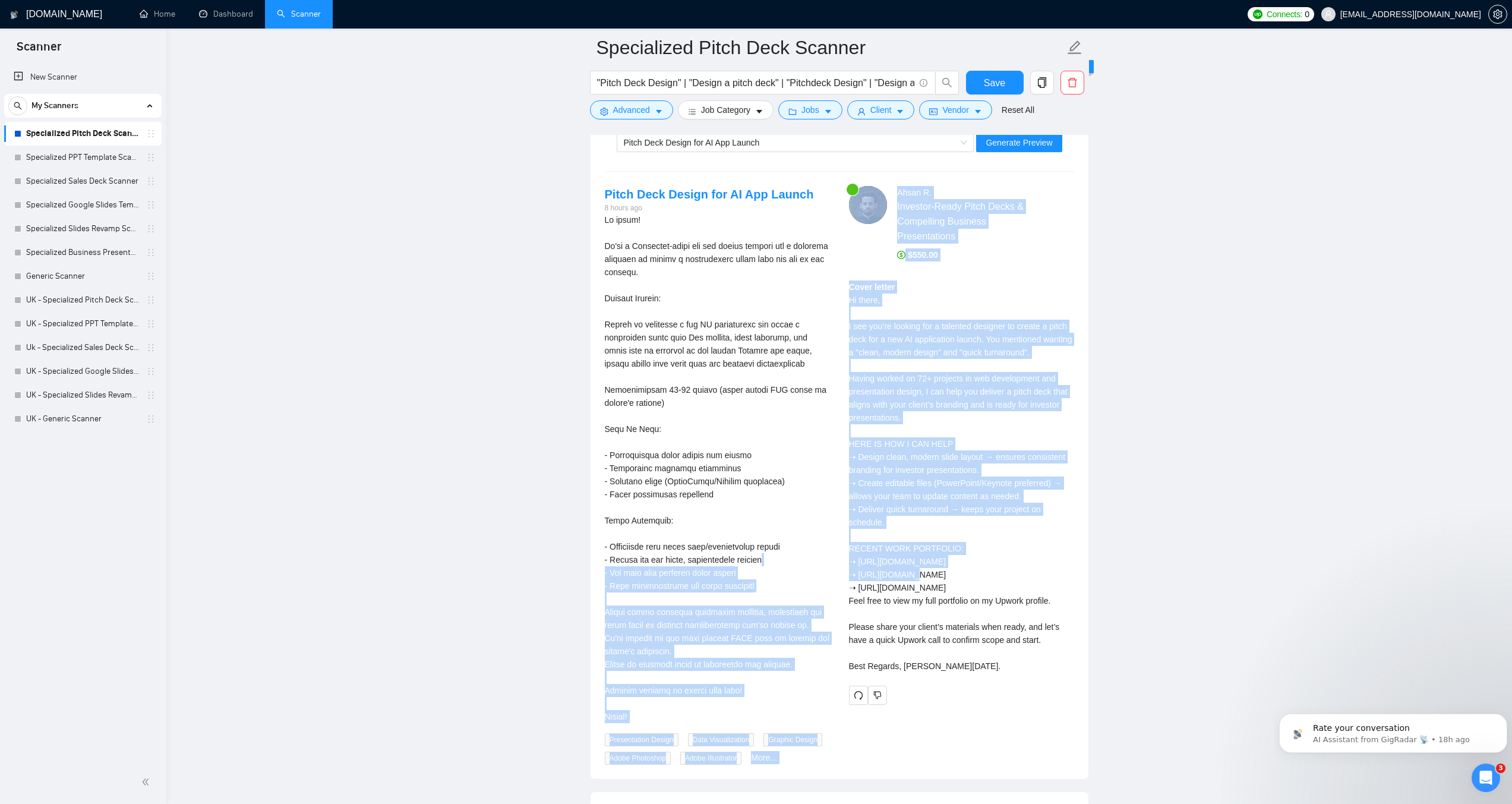
drag, startPoint x: 992, startPoint y: 560, endPoint x: 838, endPoint y: 559, distance: 154.0
click at [838, 559] on div "Pitch Deck Design for AI App Launch 8 hours ago Presentation Design Data Visual…" at bounding box center [840, 476] width 488 height 580
click at [981, 556] on div "Cover letter" at bounding box center [961, 477] width 225 height 392
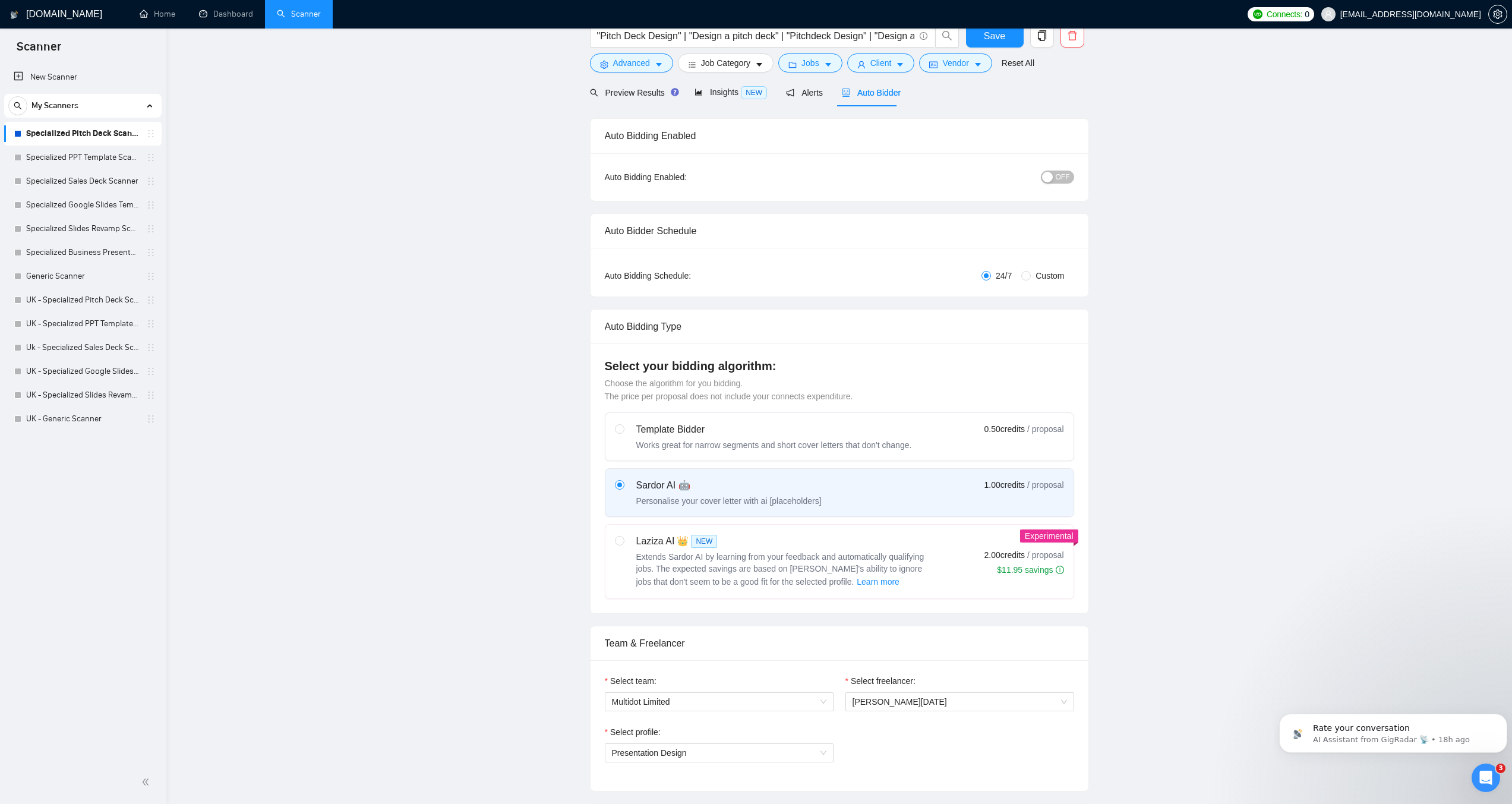
scroll to position [0, 0]
